Goal: Task Accomplishment & Management: Use online tool/utility

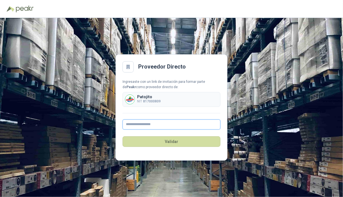
click at [149, 123] on input "text" at bounding box center [172, 124] width 98 height 10
type input "**"
click at [143, 123] on input "text" at bounding box center [172, 124] width 98 height 10
paste input "**********"
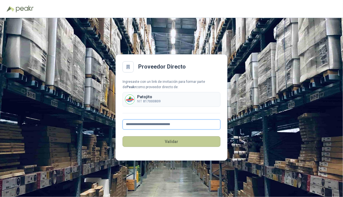
type input "**********"
click at [172, 139] on button "Validar" at bounding box center [172, 141] width 98 height 11
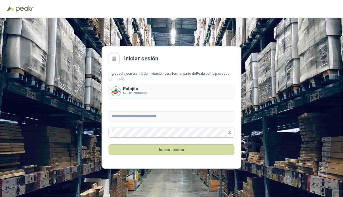
click at [230, 131] on span at bounding box center [229, 133] width 3 height 10
click at [230, 133] on icon "eye-invisible" at bounding box center [229, 132] width 1 height 1
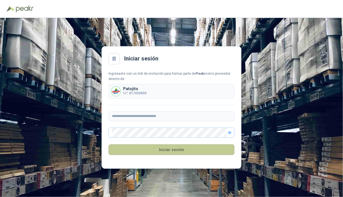
click at [172, 152] on button "Iniciar sesión" at bounding box center [172, 149] width 126 height 11
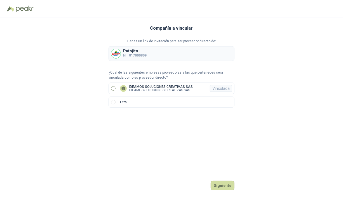
click at [113, 86] on label "IDEAMOS SOLUCIONES CREATIVAS SAS IDEAMOS SOLUCIONES CREATIVAS SAS Vinculada" at bounding box center [172, 89] width 126 height 12
click at [223, 185] on button "Ingresar" at bounding box center [223, 186] width 22 height 10
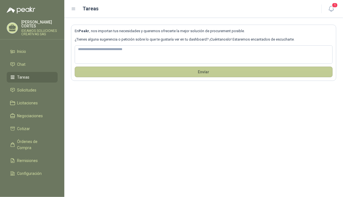
click at [218, 73] on button "Envíar" at bounding box center [204, 72] width 258 height 11
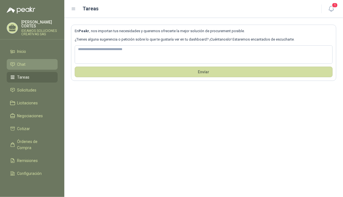
click at [20, 61] on span "Chat" at bounding box center [21, 64] width 8 height 6
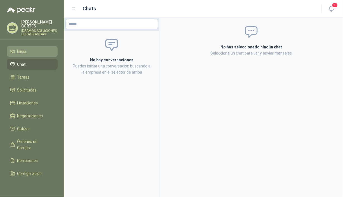
click at [21, 48] on span "Inicio" at bounding box center [21, 51] width 9 height 6
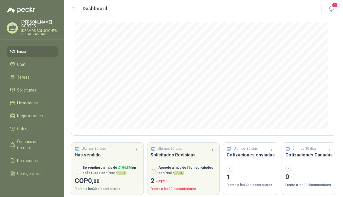
scroll to position [55, 0]
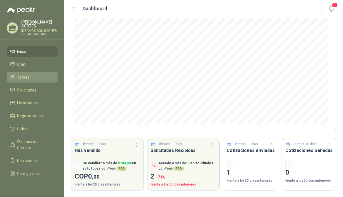
click at [22, 74] on span "Tareas" at bounding box center [23, 77] width 12 height 6
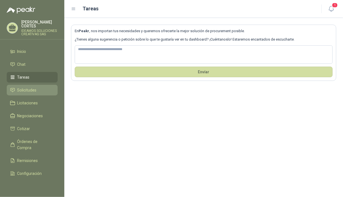
click at [27, 87] on span "Solicitudes" at bounding box center [26, 90] width 19 height 6
click at [13, 85] on link "Solicitudes" at bounding box center [32, 90] width 51 height 11
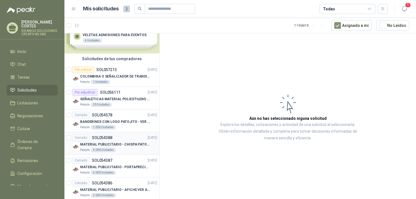
scroll to position [4, 0]
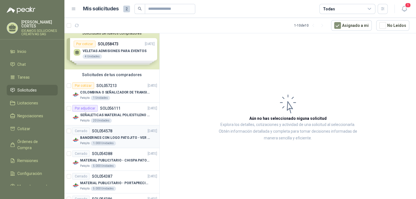
click at [107, 130] on p "SOL054578" at bounding box center [102, 131] width 20 height 4
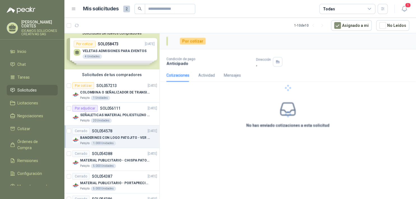
scroll to position [4, 0]
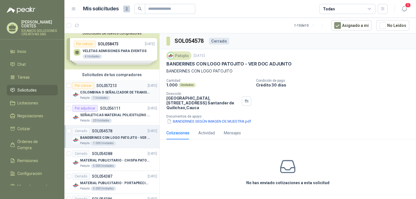
click at [119, 92] on p "COLOMBINA O SEÑALIZADOR DE TRANSITO" at bounding box center [115, 92] width 70 height 5
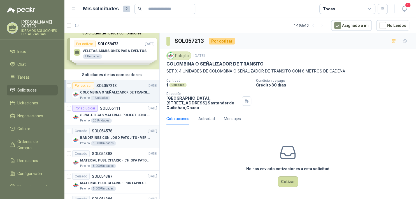
click at [125, 135] on p "BANDERINES CON LOGO PATOJITO - VER DOC ADJUNTO" at bounding box center [115, 137] width 70 height 5
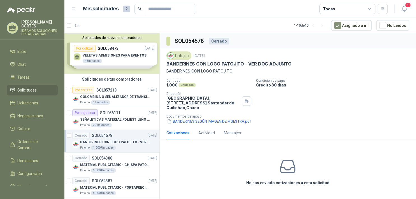
click at [198, 152] on div "No has enviado cotizaciones a esta solicitud" at bounding box center [287, 172] width 256 height 56
click at [121, 113] on div "Por adjudicar SOL056111 16/09/25" at bounding box center [114, 112] width 85 height 7
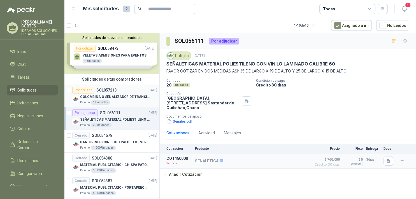
click at [109, 93] on div "Por cotizar SOL057213" at bounding box center [94, 90] width 44 height 7
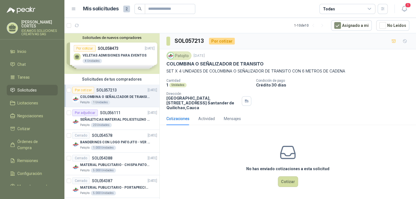
click at [104, 98] on p "COLOMBINA O SEÑALIZADOR DE TRANSITO" at bounding box center [115, 96] width 70 height 5
click at [131, 123] on div "Patojito 20 Unidades" at bounding box center [118, 125] width 77 height 4
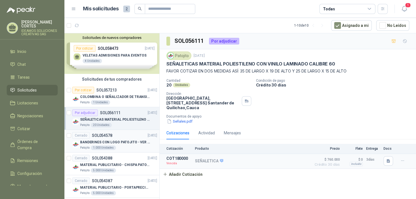
click at [106, 149] on div "1.000 Unidades" at bounding box center [103, 148] width 25 height 4
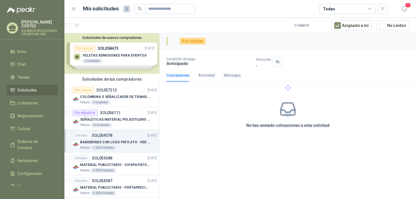
scroll to position [118, 0]
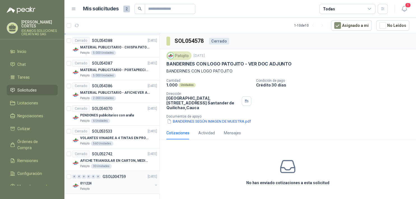
click at [87, 183] on p "011224" at bounding box center [85, 183] width 11 height 5
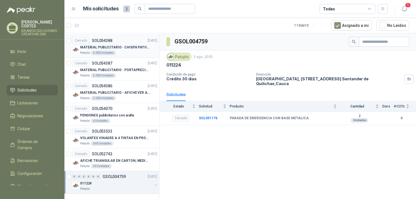
click at [102, 51] on div "5.000 Unidades" at bounding box center [103, 53] width 25 height 4
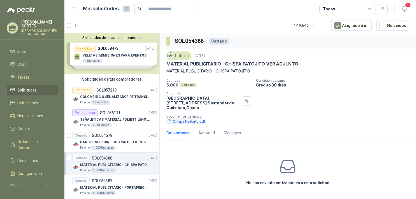
click at [185, 121] on button "Chispa Patojito.pdf" at bounding box center [185, 121] width 39 height 6
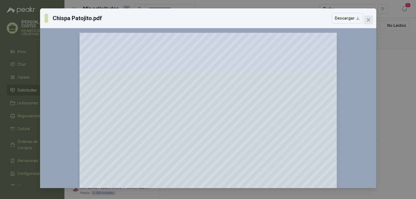
click at [343, 20] on icon "close" at bounding box center [368, 20] width 4 height 4
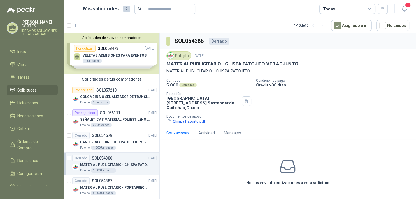
scroll to position [118, 0]
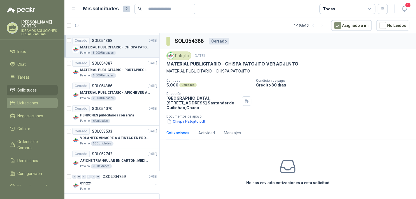
click at [23, 100] on span "Licitaciones" at bounding box center [27, 103] width 21 height 6
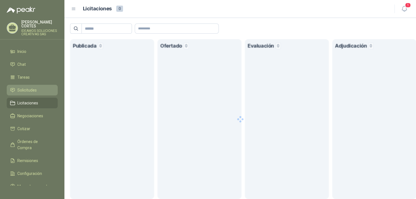
click at [25, 85] on link "Solicitudes" at bounding box center [32, 90] width 51 height 11
